Goal: Information Seeking & Learning: Learn about a topic

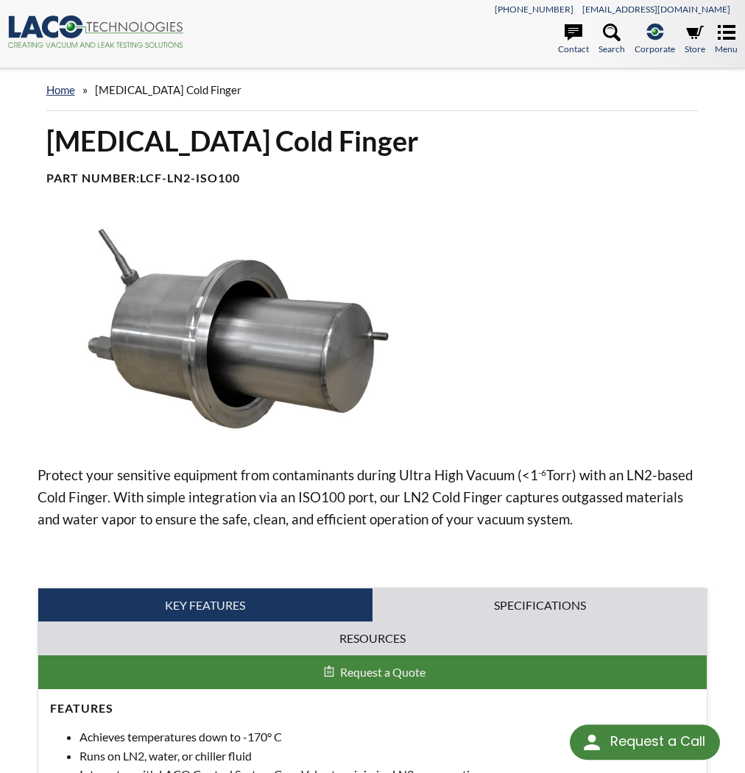
select select "Language Translate Widget"
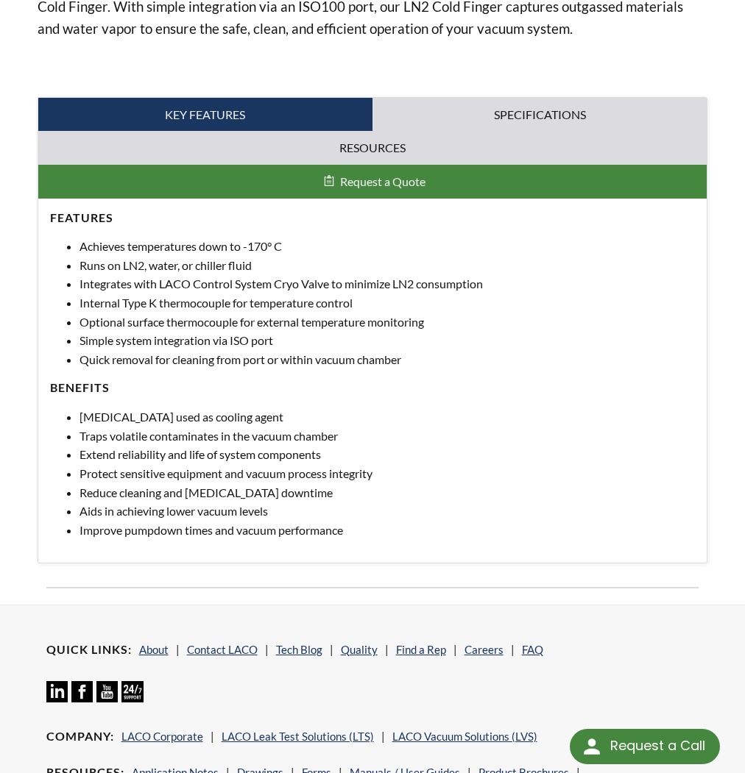
scroll to position [474, 0]
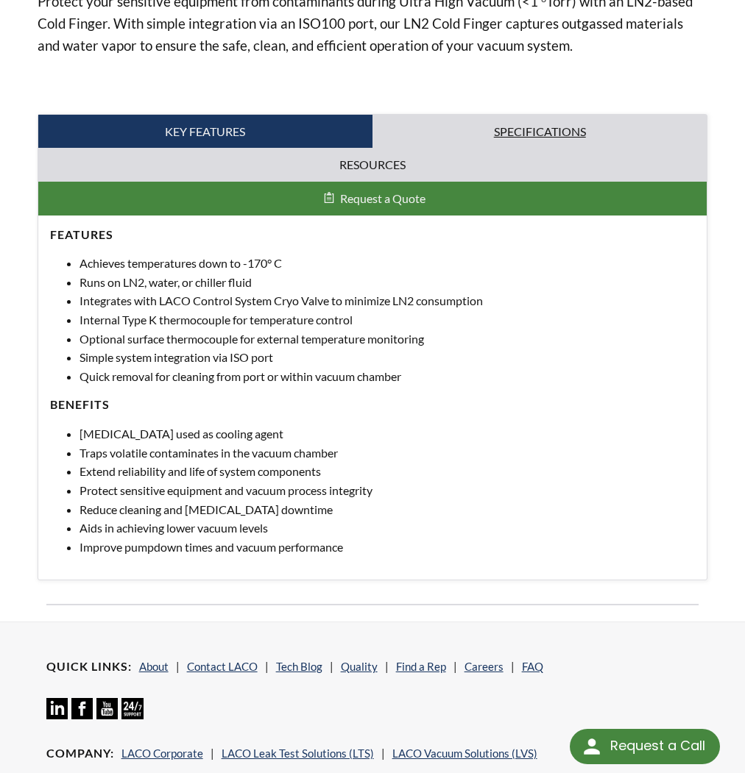
click at [510, 135] on link "Specifications" at bounding box center [539, 132] width 334 height 34
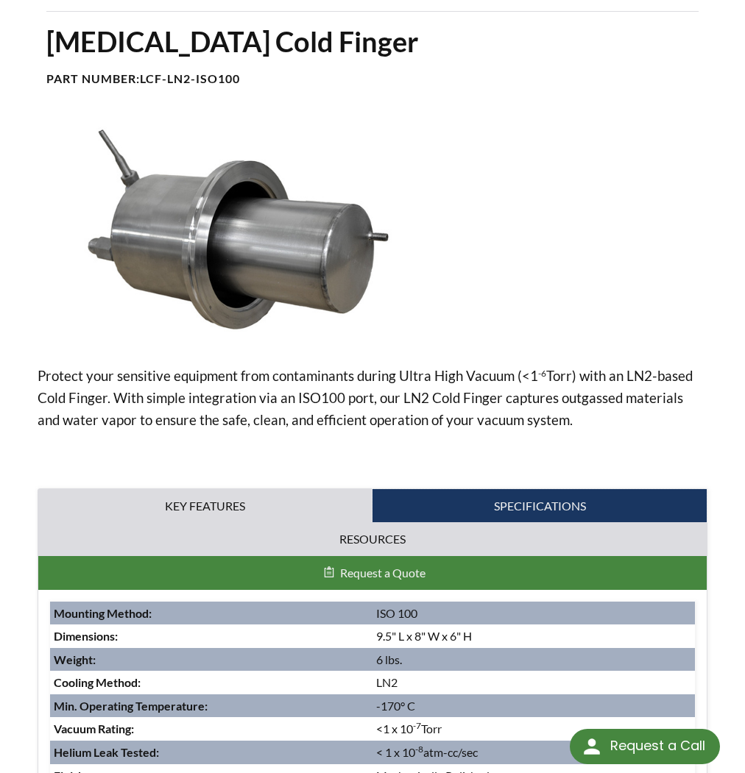
scroll to position [96, 0]
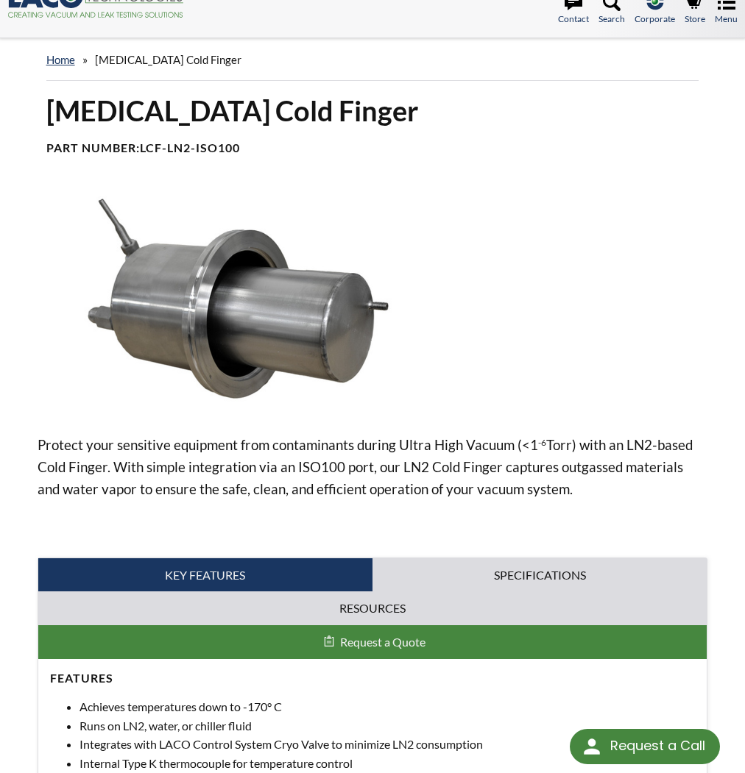
scroll to position [26, 0]
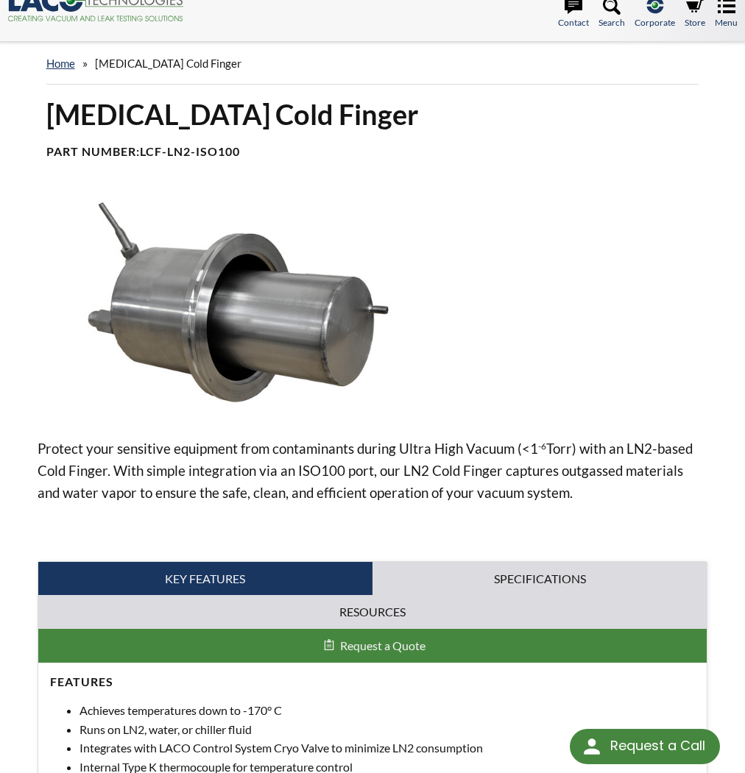
click at [490, 583] on link "Specifications" at bounding box center [539, 579] width 334 height 34
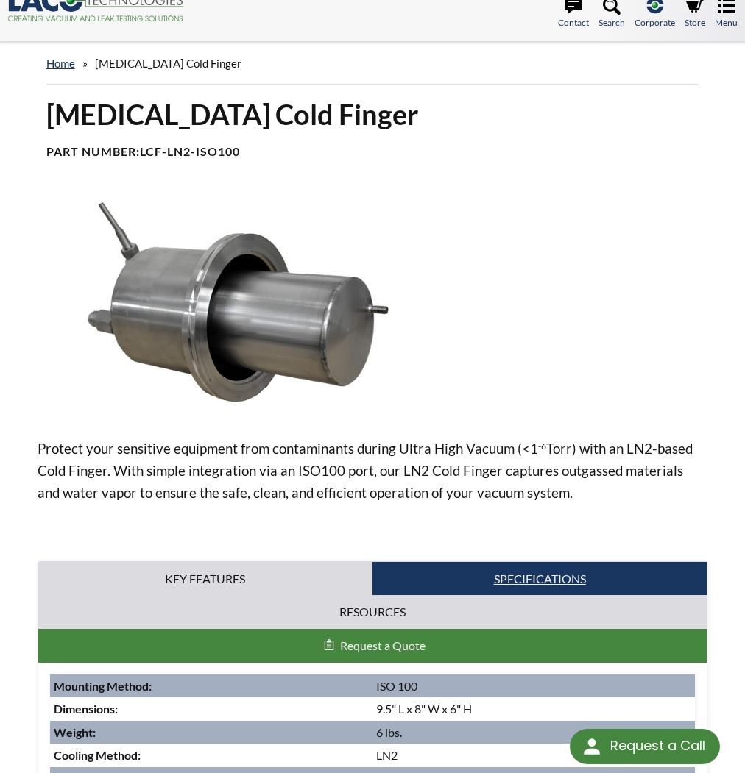
click at [500, 575] on link "Specifications" at bounding box center [539, 579] width 334 height 34
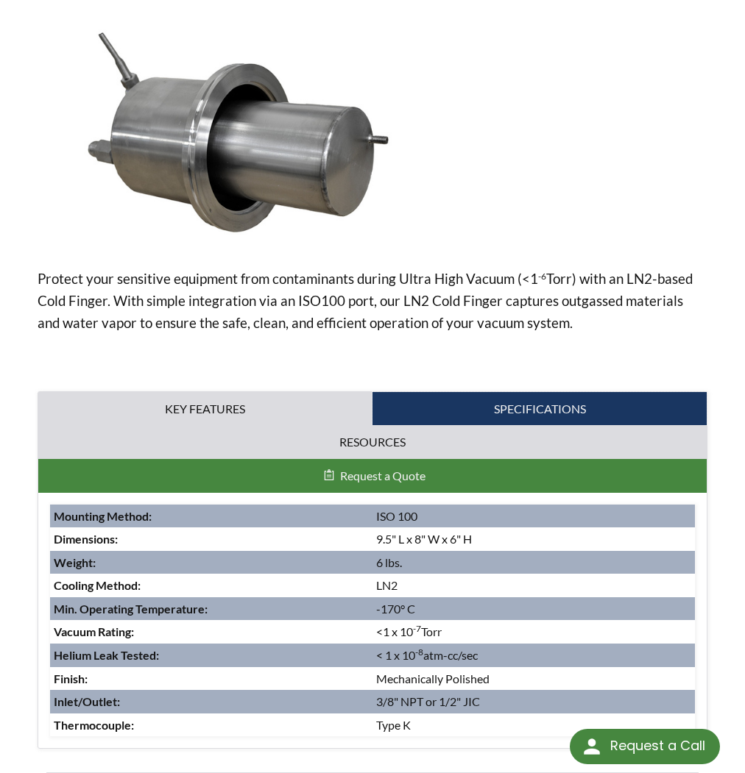
scroll to position [93, 0]
